Goal: Check status: Check status

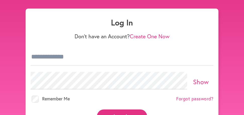
scroll to position [40, 0]
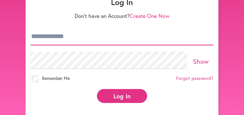
click at [53, 42] on input "email" at bounding box center [122, 37] width 183 height 18
type input "**********"
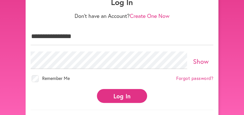
click at [112, 91] on button "Log In" at bounding box center [122, 96] width 50 height 14
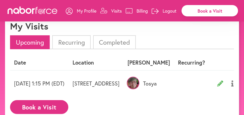
scroll to position [31, 0]
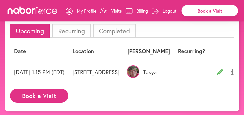
click at [139, 69] on img at bounding box center [133, 71] width 13 height 13
click at [20, 27] on li "Upcoming" at bounding box center [30, 31] width 40 height 14
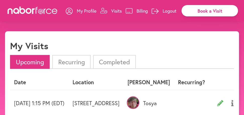
scroll to position [0, 0]
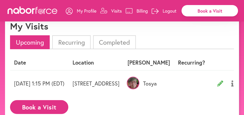
scroll to position [31, 0]
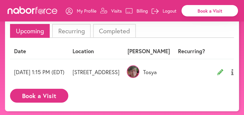
click at [170, 71] on p "Tosya" at bounding box center [149, 72] width 42 height 7
click at [139, 71] on img at bounding box center [133, 71] width 13 height 13
click at [170, 70] on p "Tosya" at bounding box center [149, 72] width 42 height 7
click at [174, 51] on th "[PERSON_NAME]" at bounding box center [149, 51] width 51 height 15
click at [139, 67] on img at bounding box center [133, 71] width 13 height 13
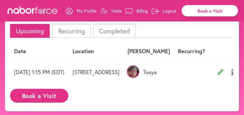
click at [68, 30] on li "Recurring" at bounding box center [71, 31] width 38 height 14
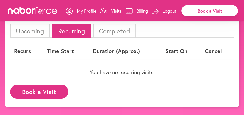
click at [102, 29] on li "Completed" at bounding box center [114, 31] width 43 height 14
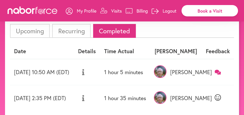
scroll to position [0, 0]
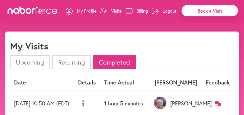
click at [30, 62] on li "Upcoming" at bounding box center [30, 62] width 40 height 14
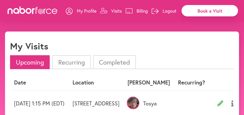
scroll to position [20, 0]
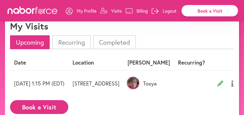
click at [29, 41] on li "Upcoming" at bounding box center [30, 42] width 40 height 14
click at [26, 79] on td "[DATE] 1:15 PM (EDT)" at bounding box center [39, 83] width 59 height 26
click at [24, 82] on td "[DATE] 1:15 PM (EDT)" at bounding box center [39, 83] width 59 height 26
click at [31, 86] on td "[DATE] 1:15 PM (EDT)" at bounding box center [39, 83] width 59 height 26
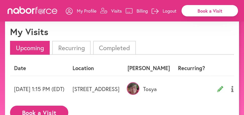
scroll to position [0, 0]
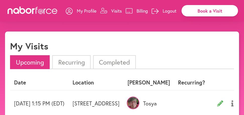
click at [114, 8] on p "Visits" at bounding box center [116, 11] width 11 height 6
